Goal: Find specific page/section: Find specific page/section

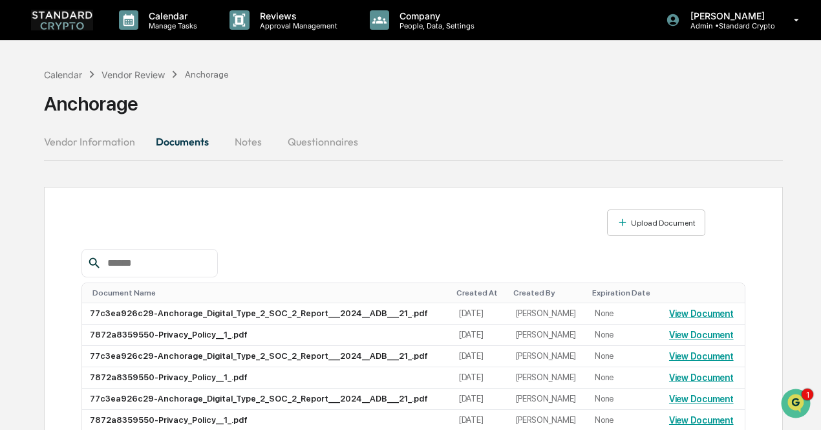
click at [59, 25] on img at bounding box center [62, 20] width 62 height 20
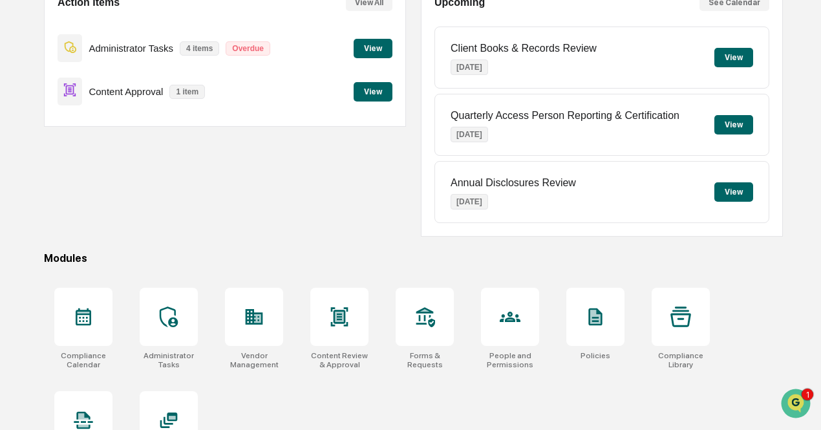
scroll to position [194, 0]
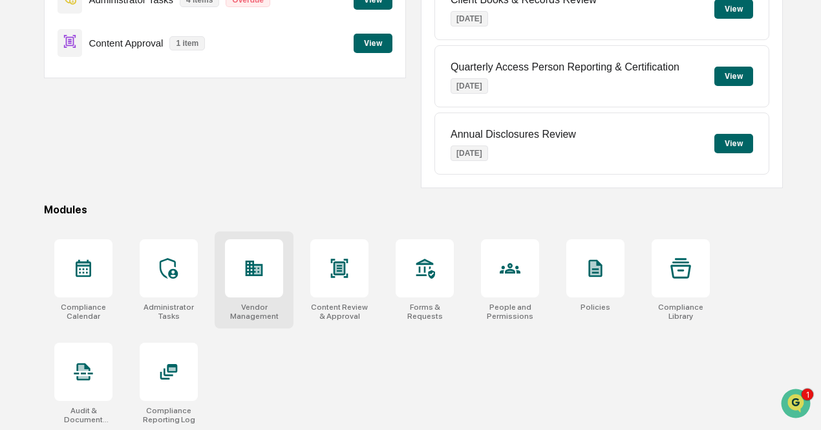
click at [266, 299] on div "Vendor Management" at bounding box center [254, 279] width 79 height 97
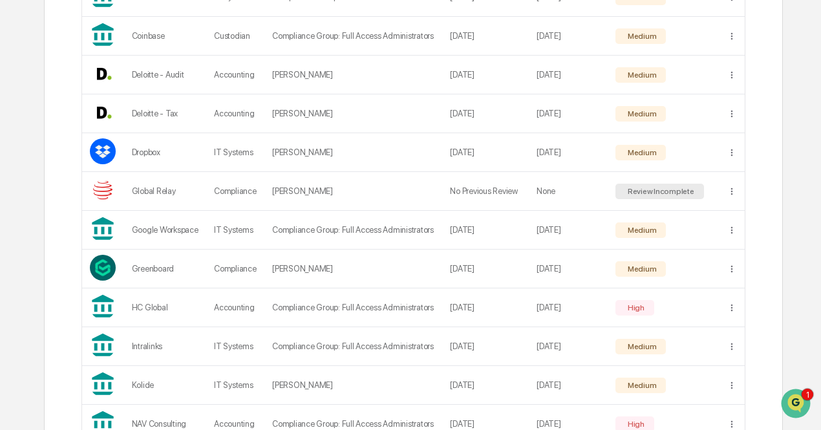
scroll to position [439, 0]
click at [269, 343] on td "Compliance Group: Full Access Administrators" at bounding box center [353, 345] width 178 height 39
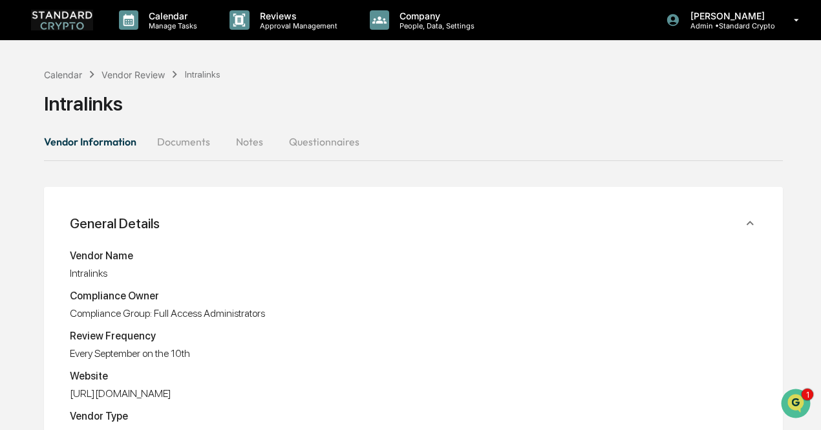
click at [175, 134] on button "Documents" at bounding box center [184, 141] width 74 height 31
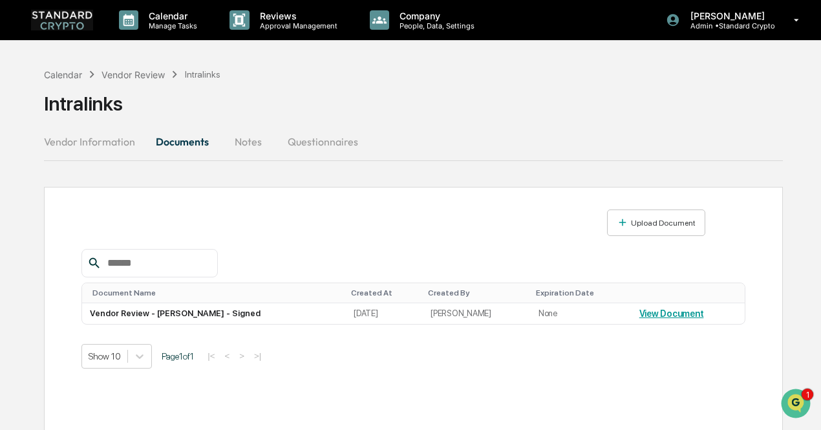
click at [110, 145] on button "Vendor Information" at bounding box center [94, 141] width 101 height 31
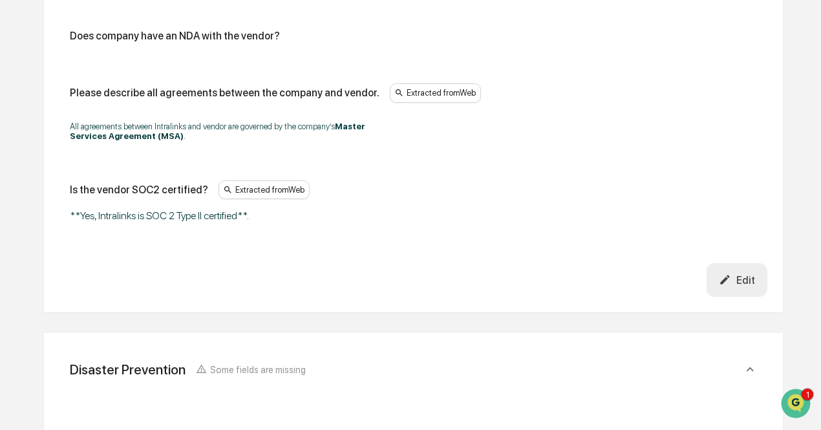
scroll to position [3196, 0]
